Goal: Download file/media

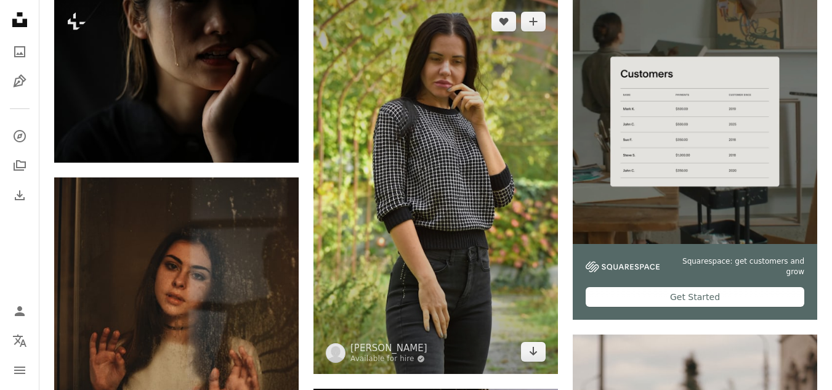
scroll to position [308, 0]
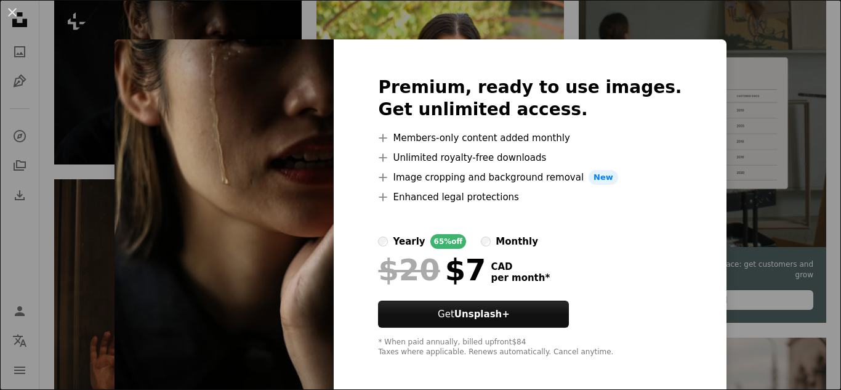
click at [713, 76] on div "An X shape Premium, ready to use images. Get unlimited access. A plus sign Memb…" at bounding box center [420, 195] width 841 height 390
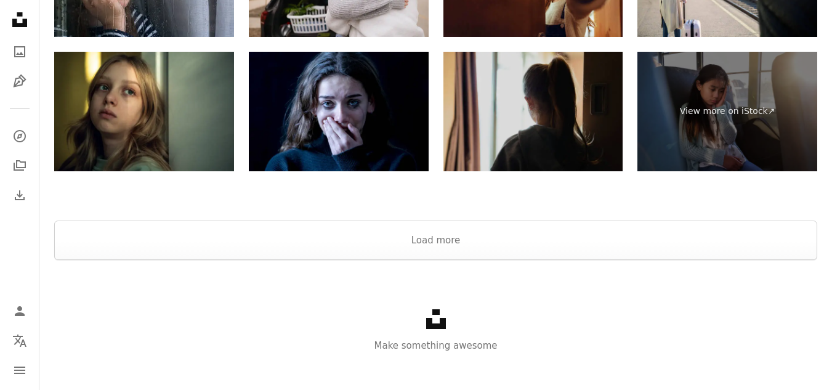
scroll to position [2721, 0]
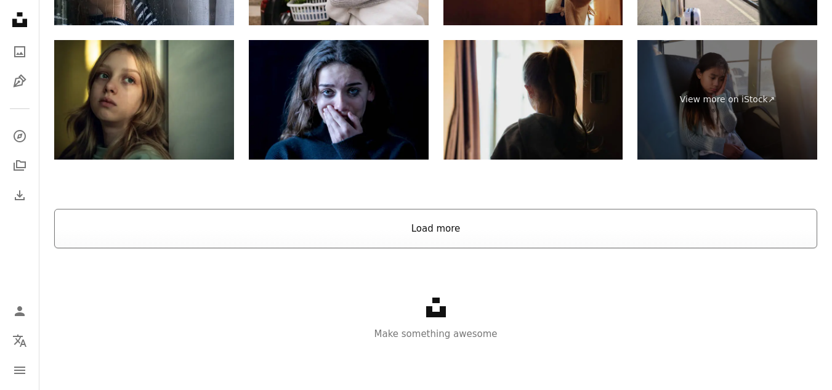
click at [456, 225] on button "Load more" at bounding box center [435, 228] width 763 height 39
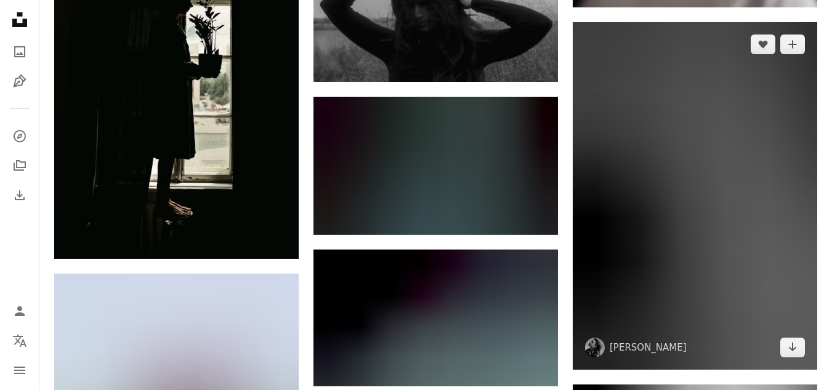
scroll to position [19133, 0]
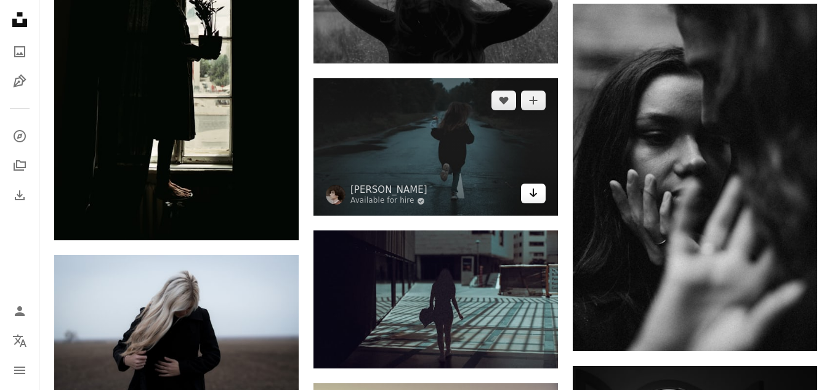
click at [534, 190] on icon "Download" at bounding box center [534, 192] width 8 height 9
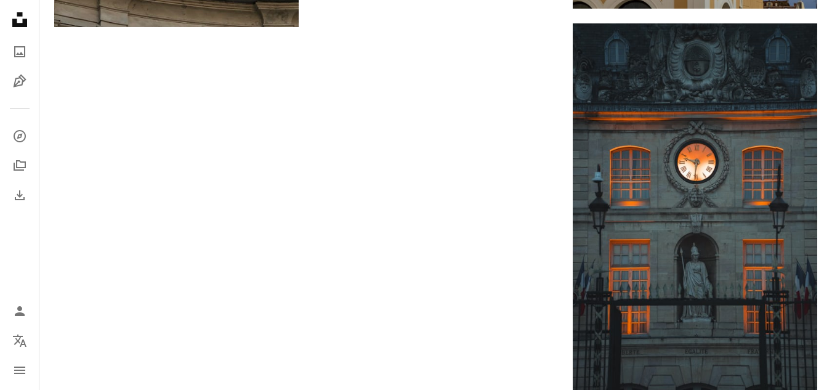
drag, startPoint x: 132, startPoint y: 1, endPoint x: 163, endPoint y: 20, distance: 36.2
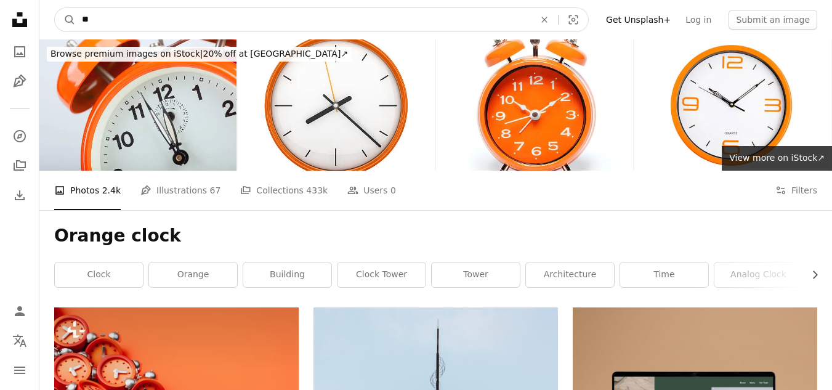
type input "*"
type input "**********"
click at [55, 8] on button "A magnifying glass" at bounding box center [65, 19] width 21 height 23
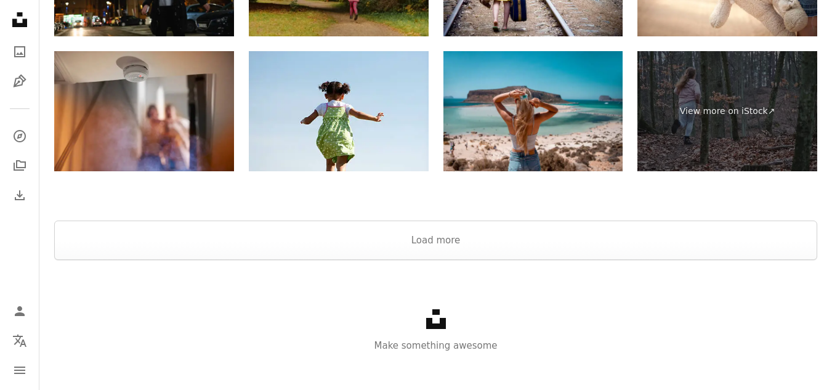
scroll to position [2599, 0]
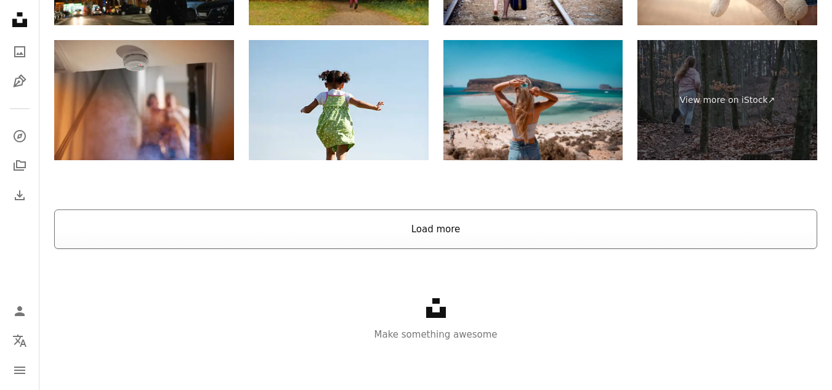
click at [439, 225] on button "Load more" at bounding box center [435, 228] width 763 height 39
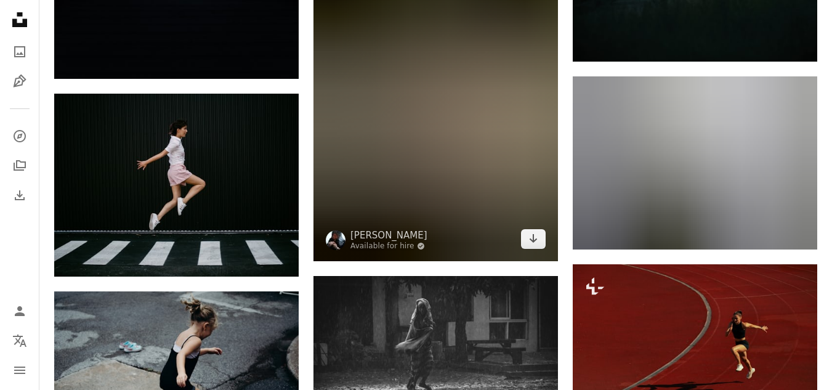
scroll to position [3869, 0]
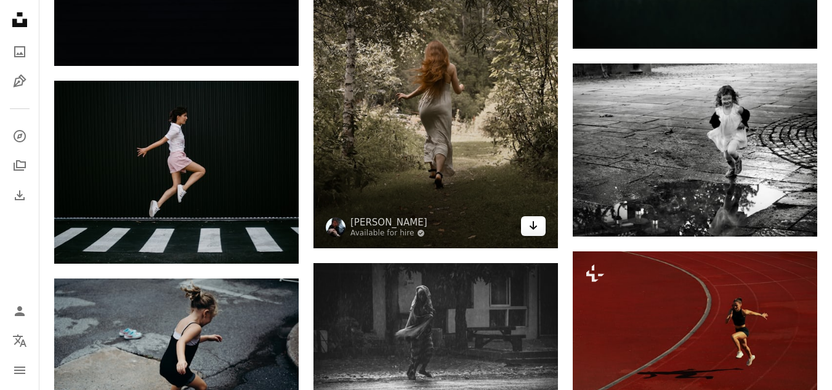
click at [531, 227] on icon "Arrow pointing down" at bounding box center [533, 225] width 10 height 15
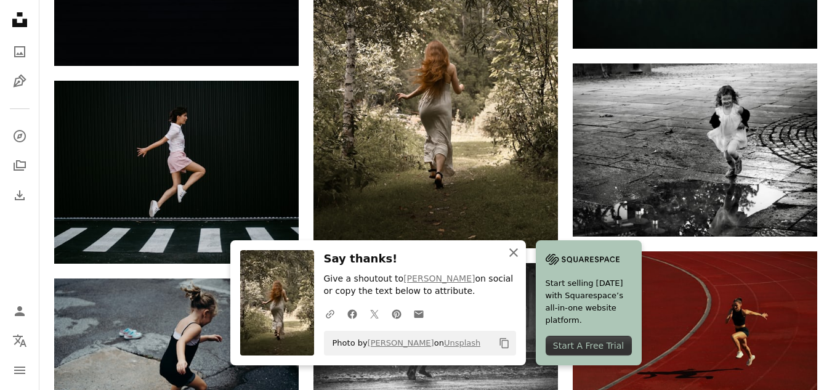
click at [512, 251] on icon "An X shape" at bounding box center [513, 252] width 15 height 15
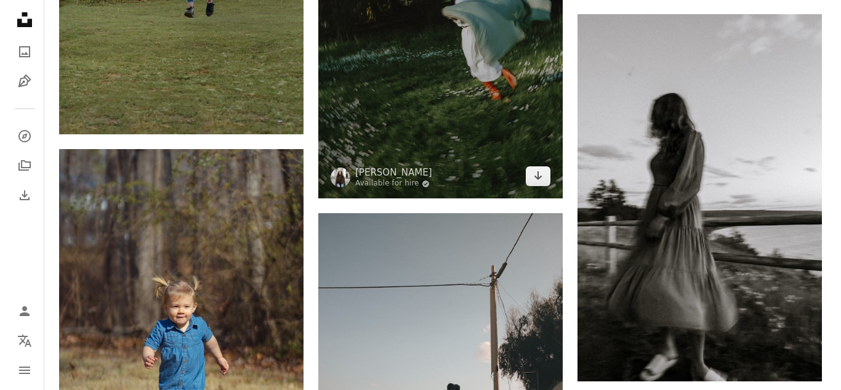
scroll to position [13662, 0]
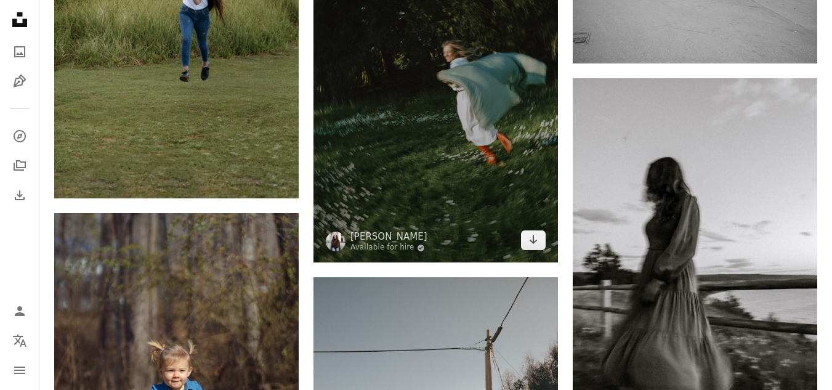
click at [421, 160] on img at bounding box center [436, 79] width 245 height 367
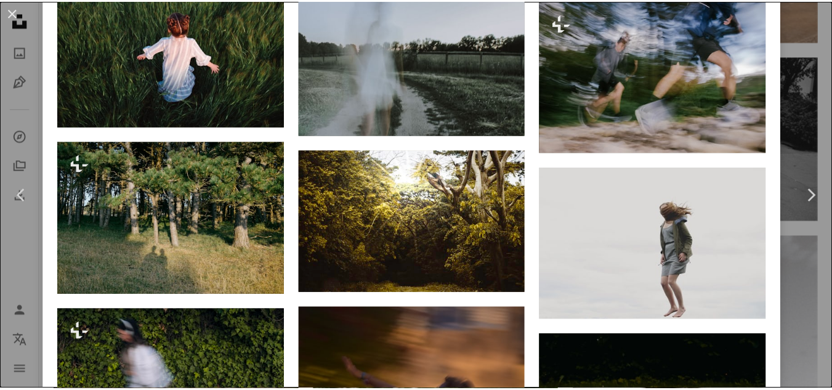
scroll to position [3458, 0]
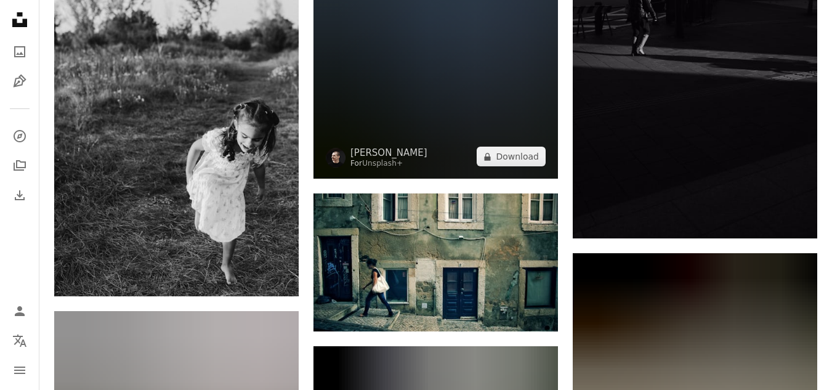
scroll to position [19699, 0]
